Goal: Task Accomplishment & Management: Use online tool/utility

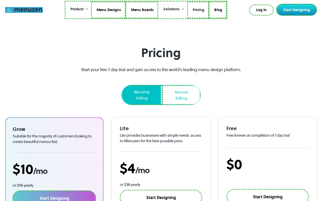
click at [24, 10] on link at bounding box center [24, 10] width 38 height 6
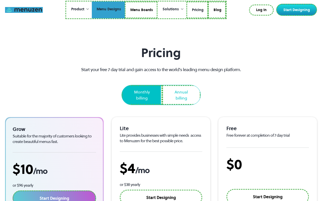
click at [109, 10] on link "Menu Designs" at bounding box center [108, 10] width 33 height 17
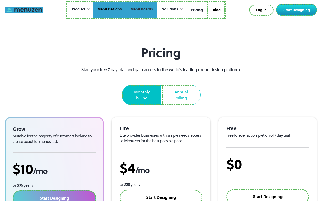
click at [141, 10] on link "Menu Boards" at bounding box center [140, 10] width 31 height 17
click at [196, 10] on link "Pricing" at bounding box center [196, 10] width 22 height 17
click at [215, 9] on link "Blog" at bounding box center [215, 10] width 18 height 17
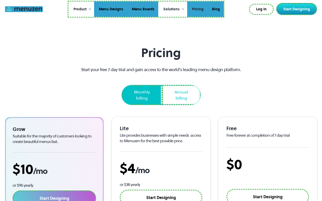
click at [262, 9] on link "Log In" at bounding box center [261, 9] width 25 height 11
click at [297, 9] on link "Start Designing" at bounding box center [296, 9] width 41 height 12
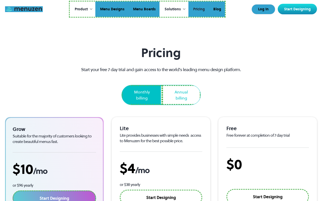
click at [54, 191] on link "Start Designing" at bounding box center [54, 198] width 83 height 16
click at [161, 191] on link "Start Designing" at bounding box center [161, 198] width 82 height 16
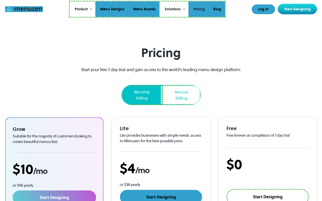
click at [267, 190] on link "Start Designing" at bounding box center [267, 197] width 82 height 16
